Goal: Task Accomplishment & Management: Use online tool/utility

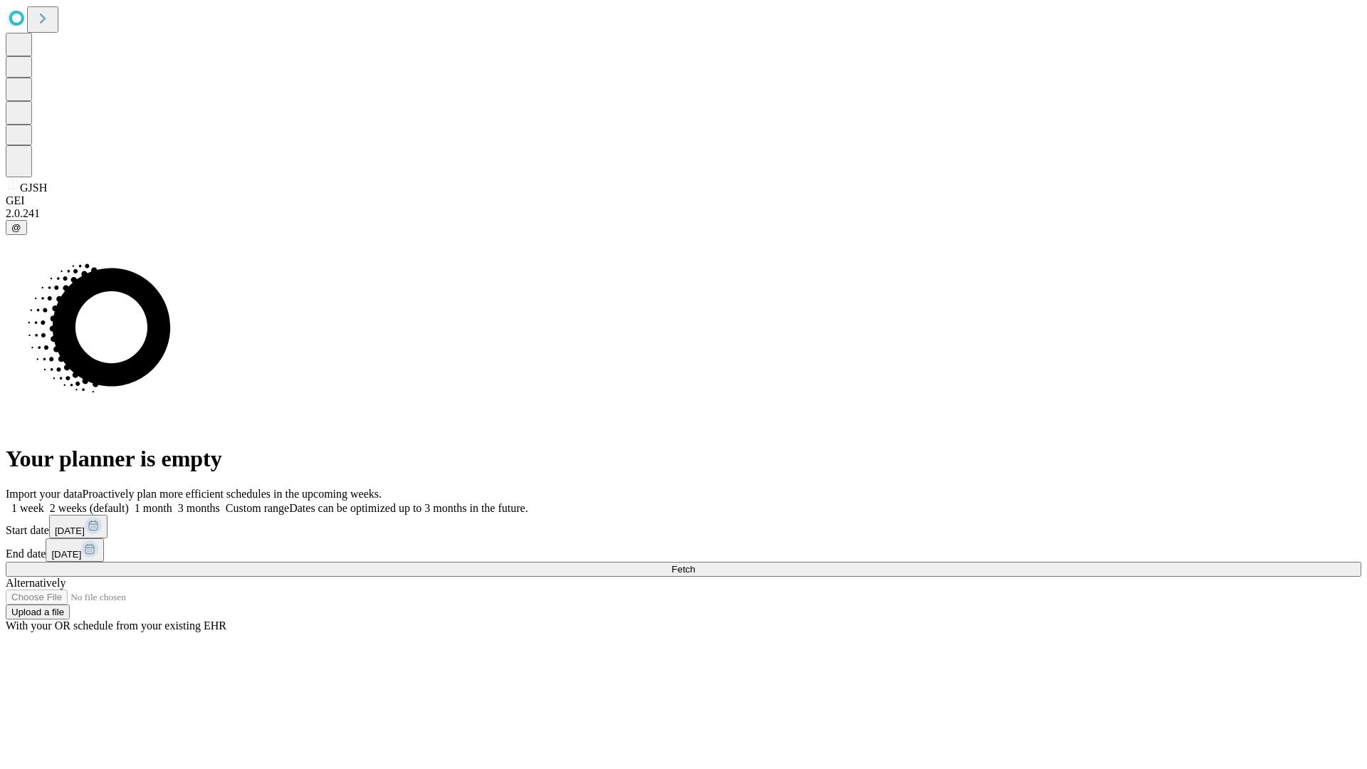
click at [695, 564] on span "Fetch" at bounding box center [682, 569] width 23 height 11
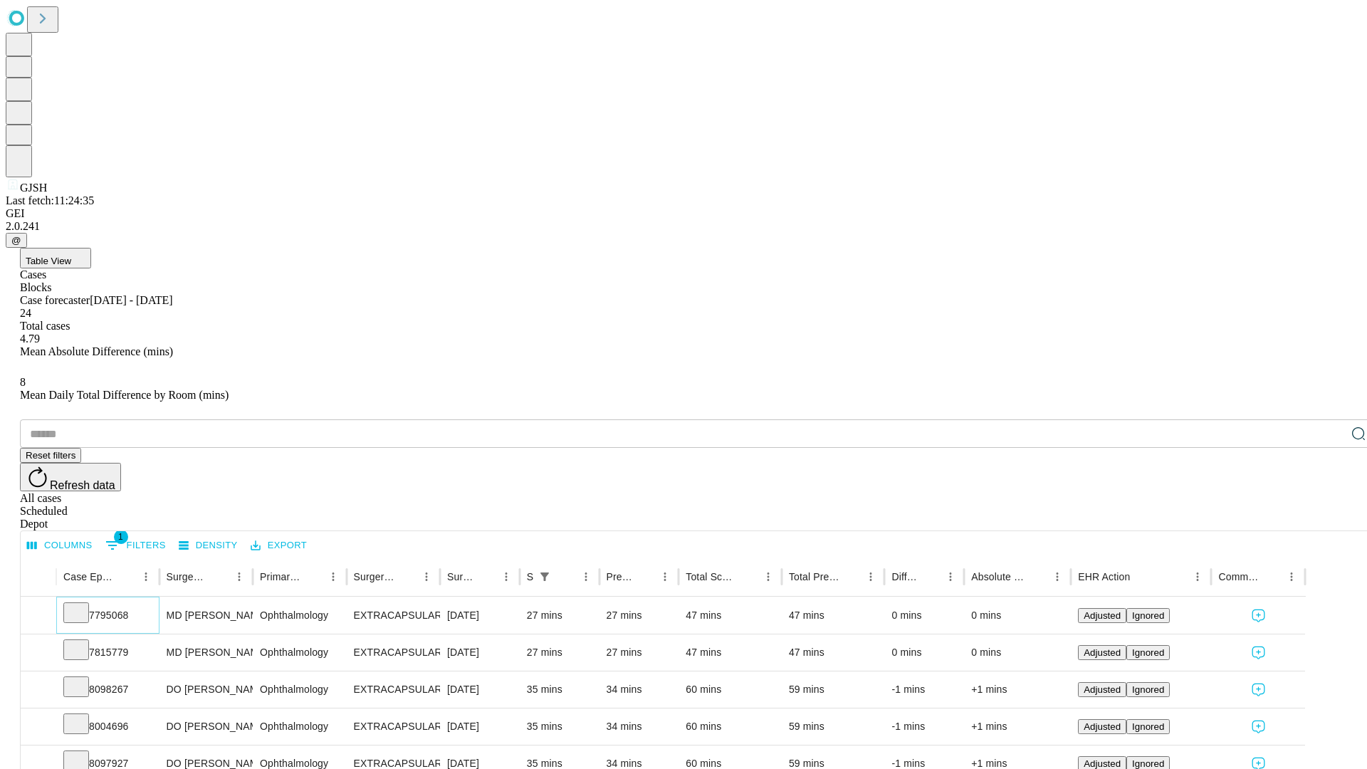
click at [83, 604] on icon at bounding box center [76, 611] width 14 height 14
